Goal: Check status

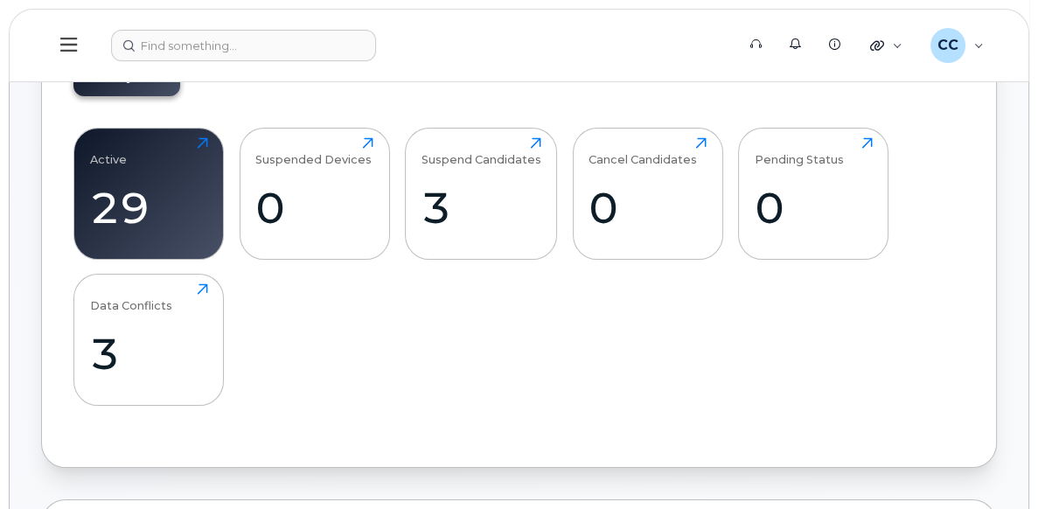
scroll to position [525, 0]
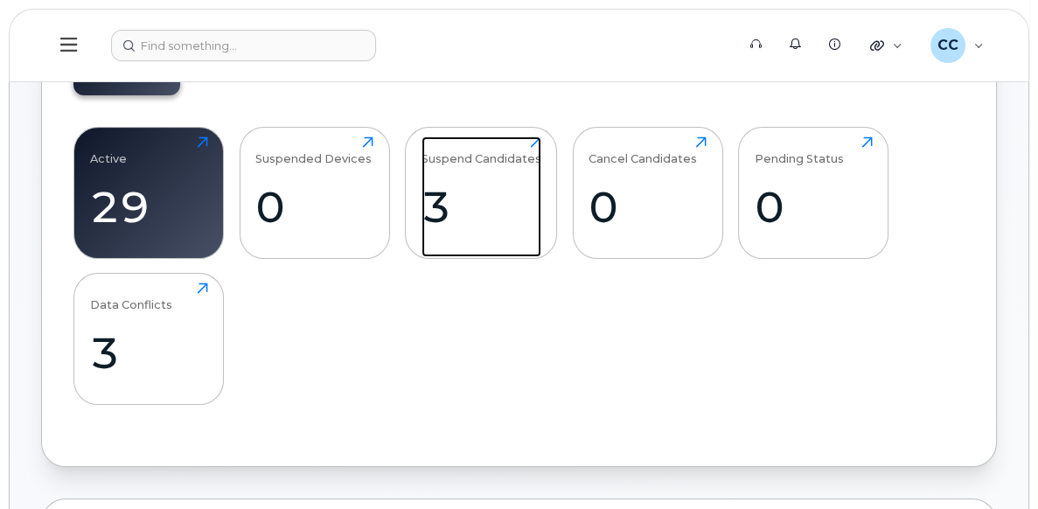
click at [504, 194] on div "3" at bounding box center [481, 207] width 120 height 52
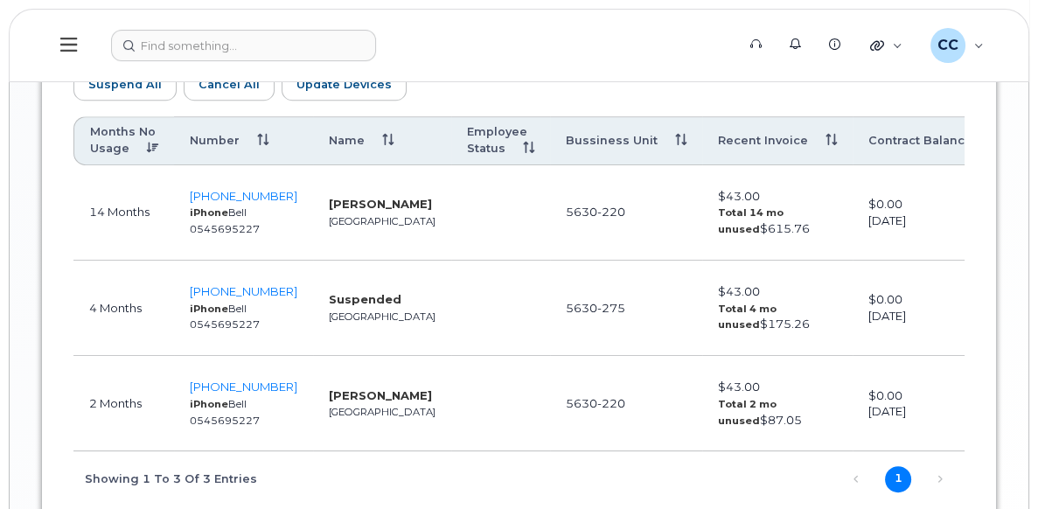
scroll to position [1049, 0]
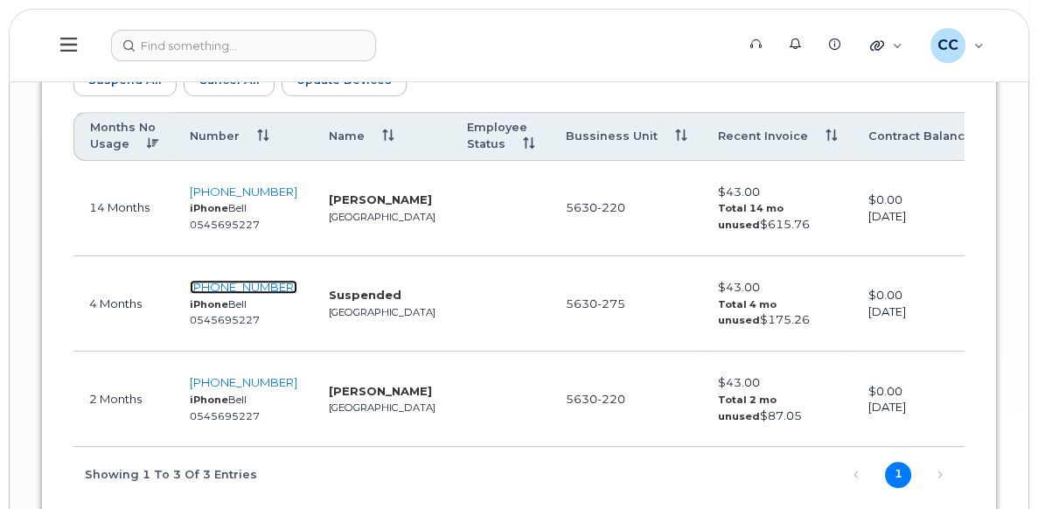
click at [248, 283] on span "780-984-3672" at bounding box center [244, 287] width 108 height 14
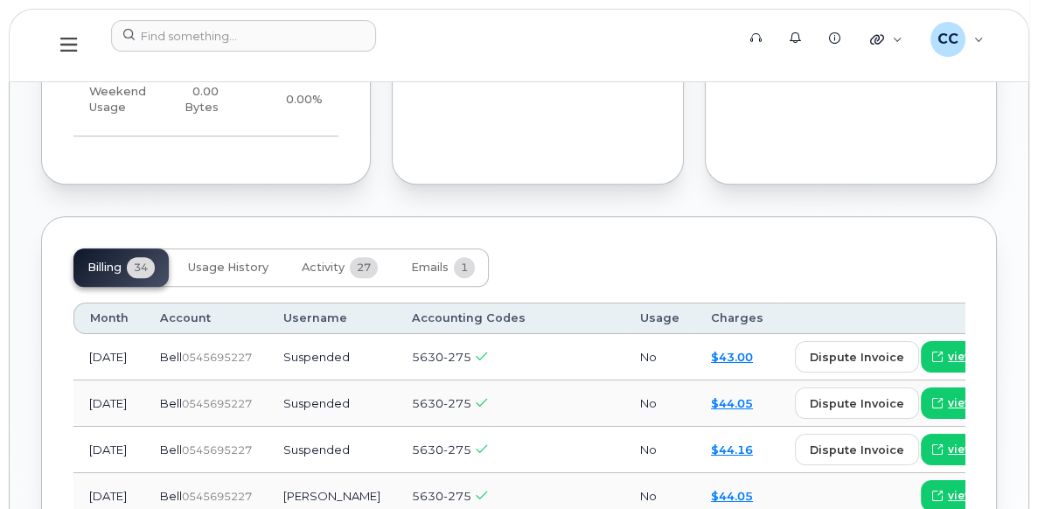
scroll to position [1574, 0]
